Goal: Task Accomplishment & Management: Manage account settings

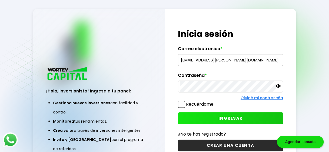
click at [253, 60] on input "[EMAIL_ADDRESS][PERSON_NAME][DOMAIN_NAME]" at bounding box center [230, 60] width 100 height 11
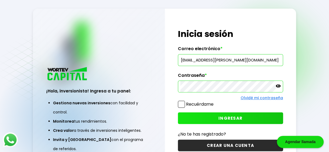
type input "[EMAIL_ADDRESS][DOMAIN_NAME]"
click at [276, 86] on icon at bounding box center [277, 86] width 5 height 3
click at [213, 118] on button "INGRESAR" at bounding box center [230, 119] width 105 height 12
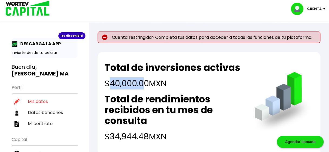
drag, startPoint x: 111, startPoint y: 85, endPoint x: 145, endPoint y: 82, distance: 34.4
click at [145, 82] on h4 "$40,000.00 MXN" at bounding box center [173, 84] width 136 height 12
drag, startPoint x: 145, startPoint y: 82, endPoint x: 200, endPoint y: 44, distance: 67.0
click at [200, 44] on div "Cuenta restringida> Completa tus datos para acceder a todas las funciones de tu…" at bounding box center [208, 94] width 223 height 125
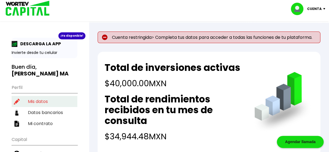
click at [38, 96] on li "Mis datos" at bounding box center [45, 101] width 66 height 11
select select "Mujer"
select select "Primaria"
select select "NL"
select select "Caja Popular Mexicana"
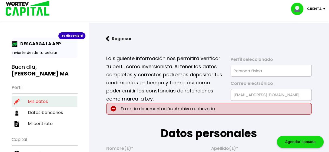
type input "[DATE]"
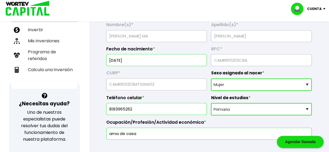
scroll to position [135, 0]
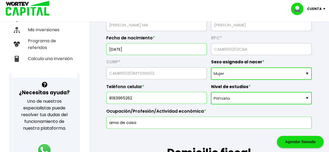
click at [246, 98] on select "Nivel de estudios Primaria Secundaria Bachillerato Licenciatura Posgrado" at bounding box center [261, 98] width 101 height 12
select select "Bachillerato"
click at [211, 92] on select "Nivel de estudios Primaria Secundaria Bachillerato Licenciatura Posgrado" at bounding box center [261, 98] width 101 height 12
click at [208, 110] on label "Ocupación/Profesión/Actividad económica *" at bounding box center [208, 113] width 205 height 8
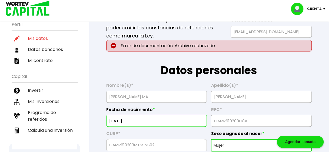
scroll to position [54, 0]
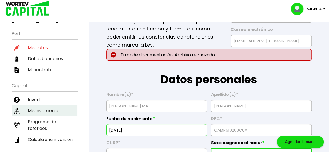
click at [45, 105] on li "Mis inversiones" at bounding box center [45, 110] width 66 height 11
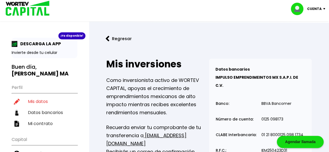
click at [192, 94] on p "Como inversionista activo de WORTEV CAPITAL, apoyas el crecimiento de emprendim…" at bounding box center [157, 96] width 103 height 41
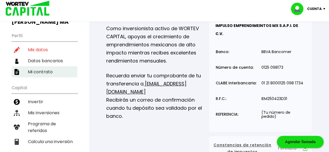
scroll to position [54, 0]
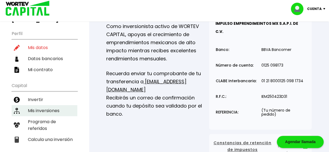
click at [42, 105] on li "Mis inversiones" at bounding box center [45, 110] width 66 height 11
click at [56, 105] on li "Mis inversiones" at bounding box center [45, 110] width 66 height 11
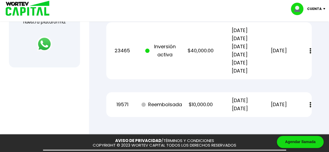
scroll to position [230, 0]
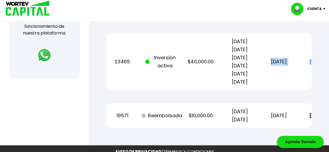
drag, startPoint x: 264, startPoint y: 53, endPoint x: 300, endPoint y: 54, distance: 35.4
click at [300, 54] on div "23465 Inversión activa $40,000.00 [DATE] [DATE] [DATE] [DATE] [DATE] [DATE] [DA…" at bounding box center [208, 61] width 205 height 57
